Goal: Task Accomplishment & Management: Manage account settings

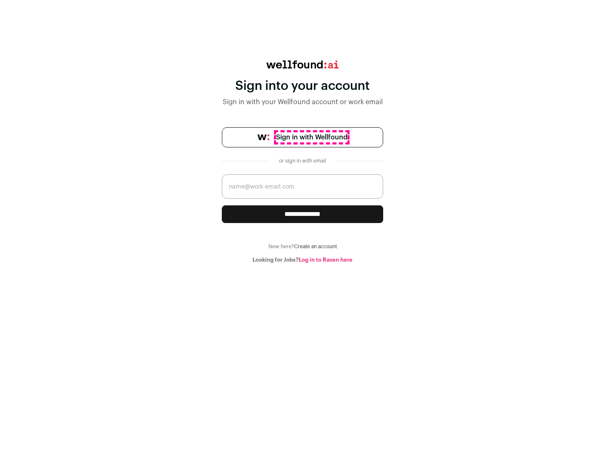
click at [311, 137] on span "Sign in with Wellfound" at bounding box center [311, 137] width 71 height 10
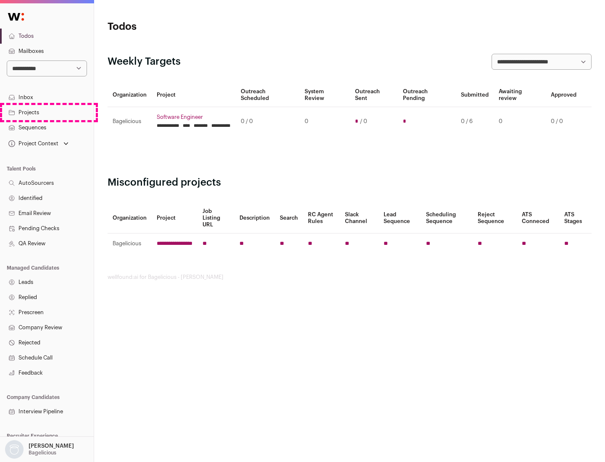
click at [47, 112] on link "Projects" at bounding box center [47, 112] width 94 height 15
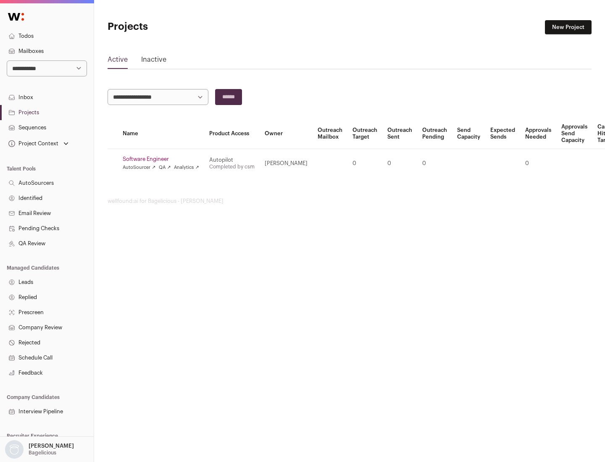
click at [163, 159] on link "Software Engineer" at bounding box center [161, 159] width 76 height 7
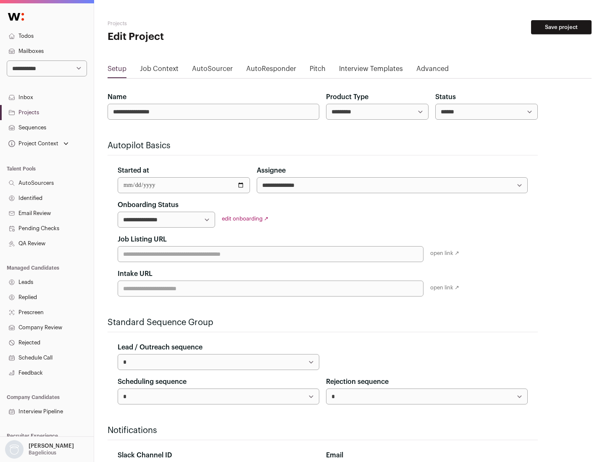
click at [561, 27] on button "Save project" at bounding box center [561, 27] width 61 height 14
